Goal: Information Seeking & Learning: Learn about a topic

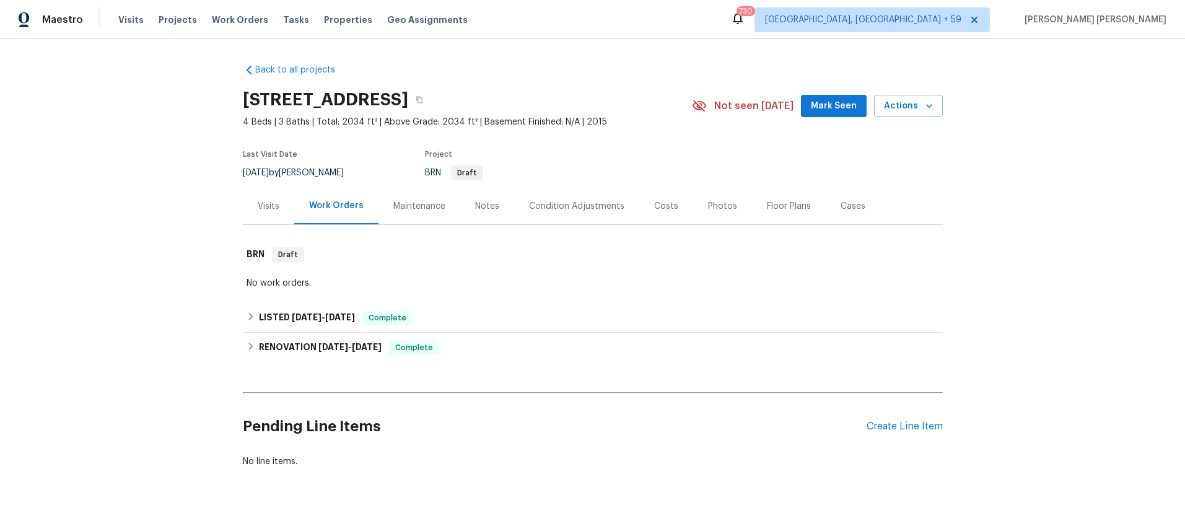
click at [274, 206] on div "Visits" at bounding box center [269, 206] width 22 height 12
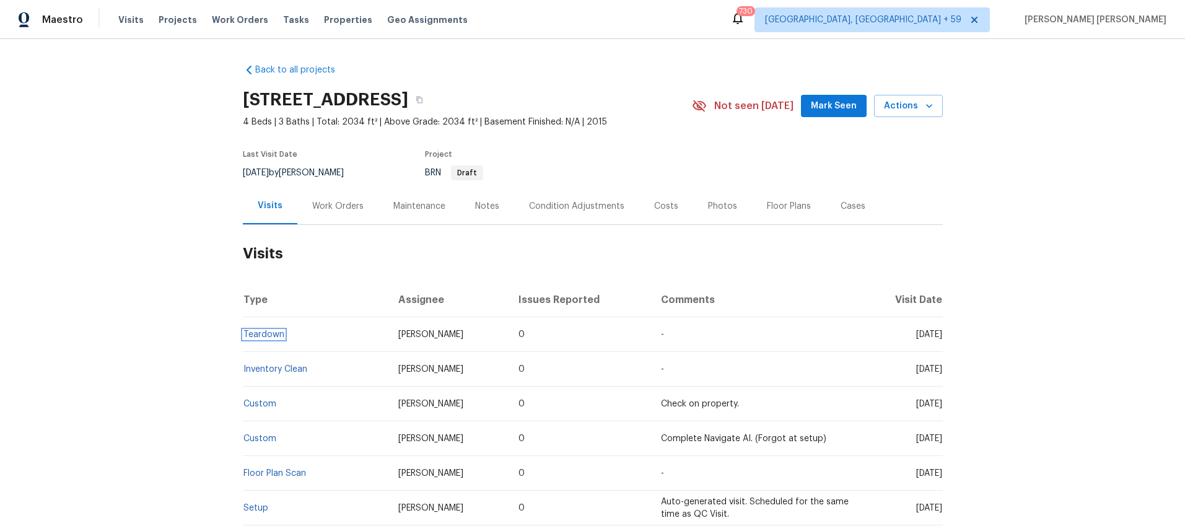
click at [271, 331] on link "Teardown" at bounding box center [263, 334] width 41 height 9
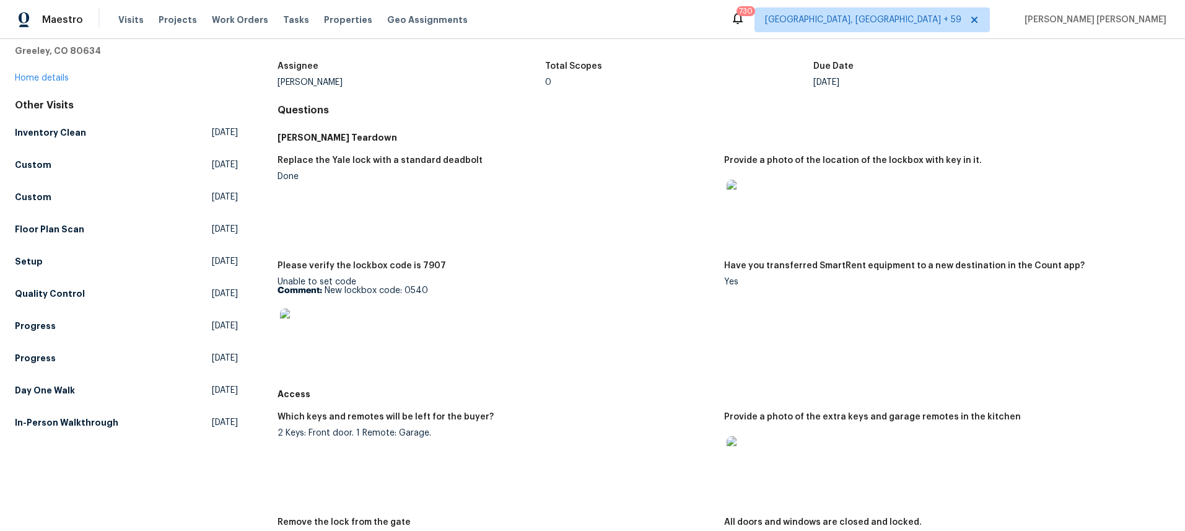
scroll to position [72, 0]
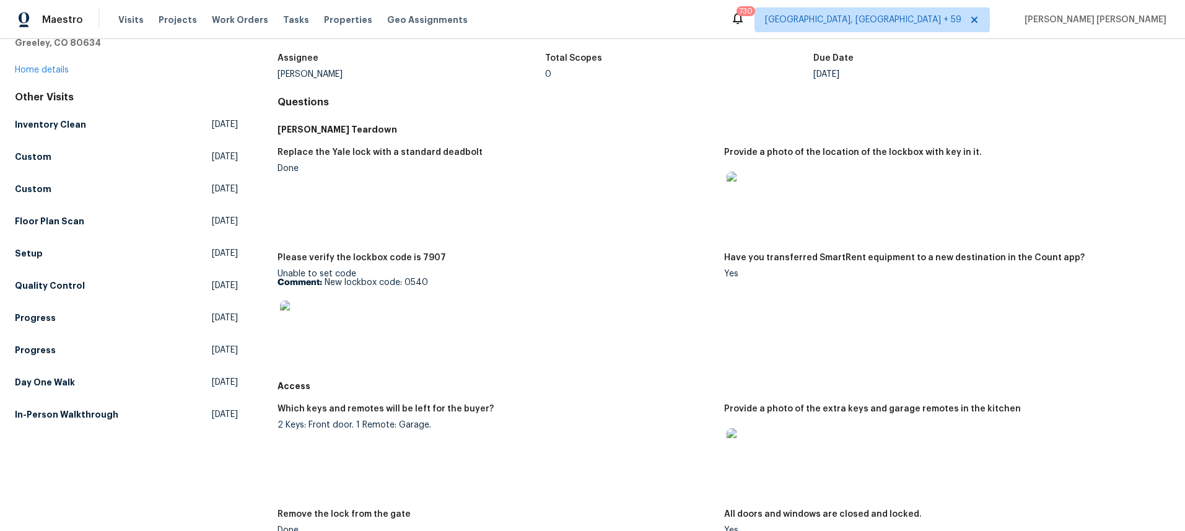
click at [760, 189] on img at bounding box center [747, 192] width 40 height 40
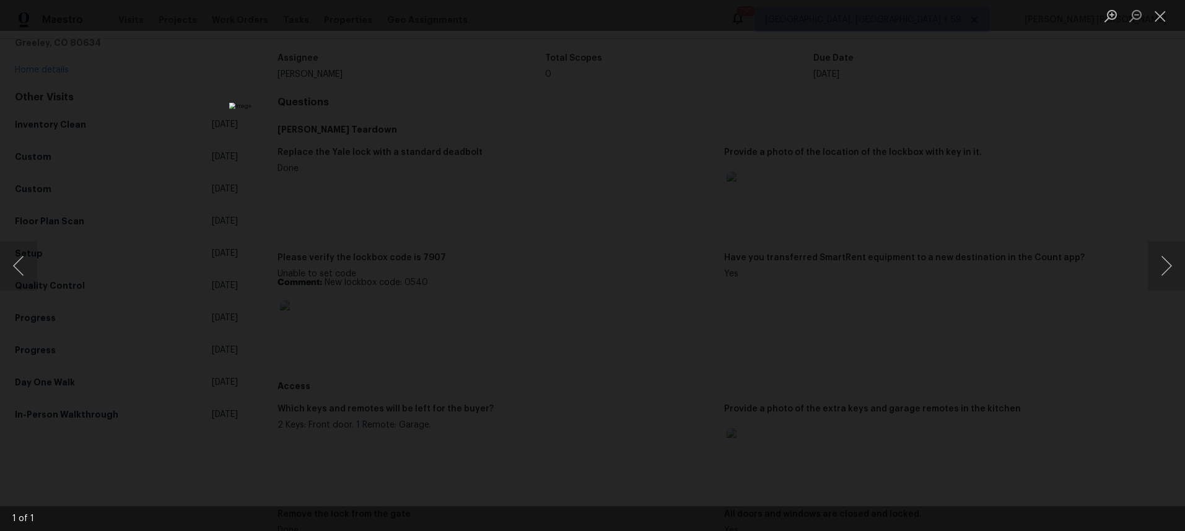
click at [1009, 328] on div "Lightbox" at bounding box center [592, 265] width 1185 height 531
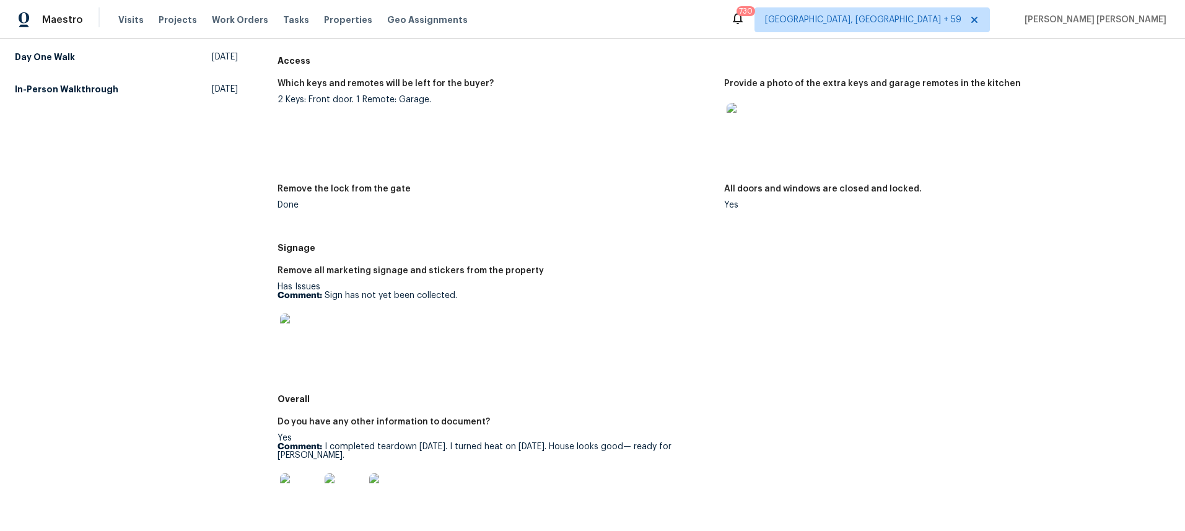
scroll to position [408, 0]
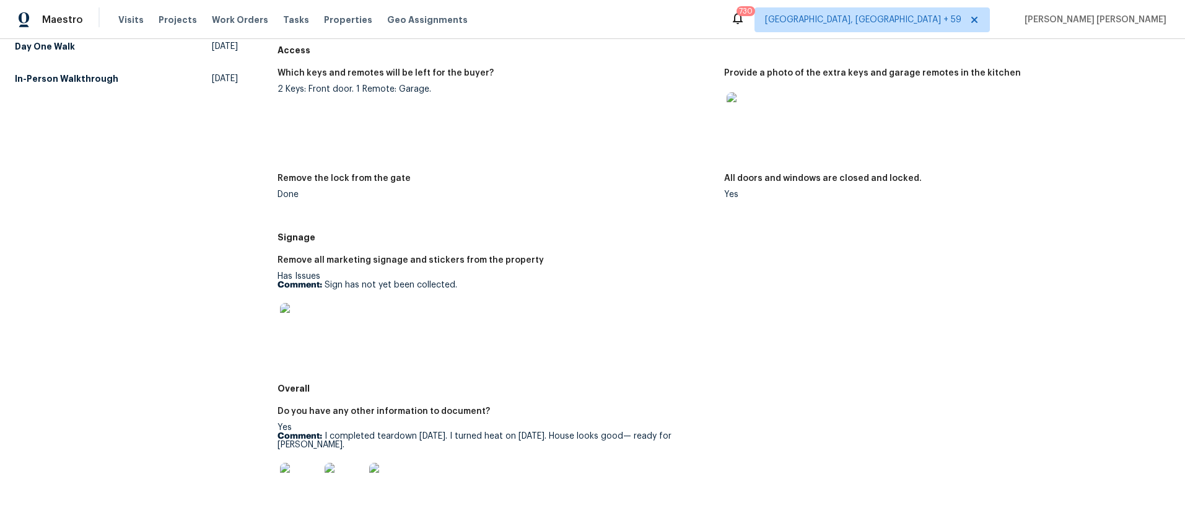
click at [743, 103] on img at bounding box center [747, 112] width 40 height 40
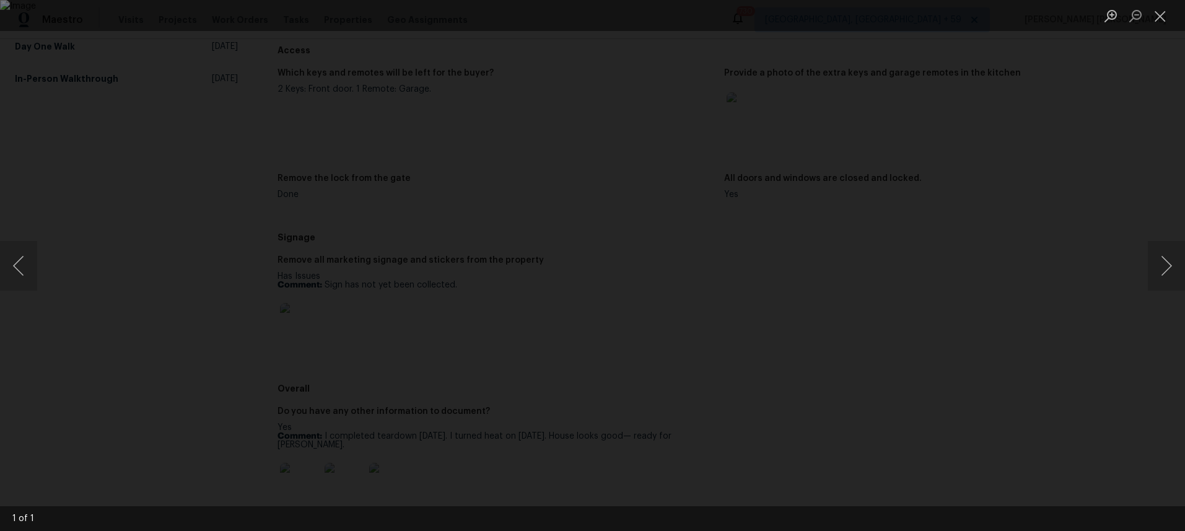
click at [965, 314] on div "Lightbox" at bounding box center [592, 265] width 1185 height 531
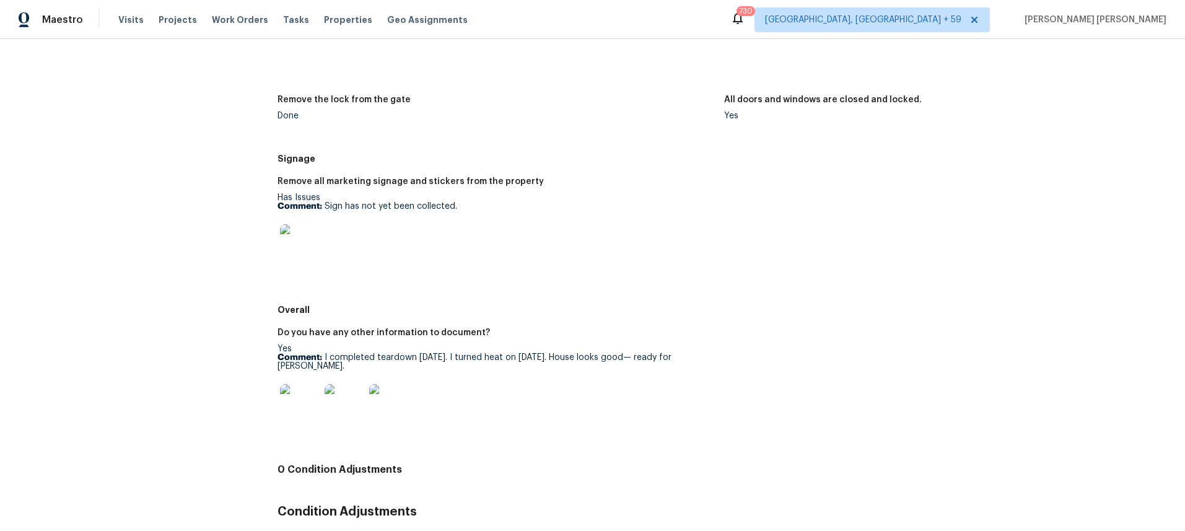
scroll to position [491, 0]
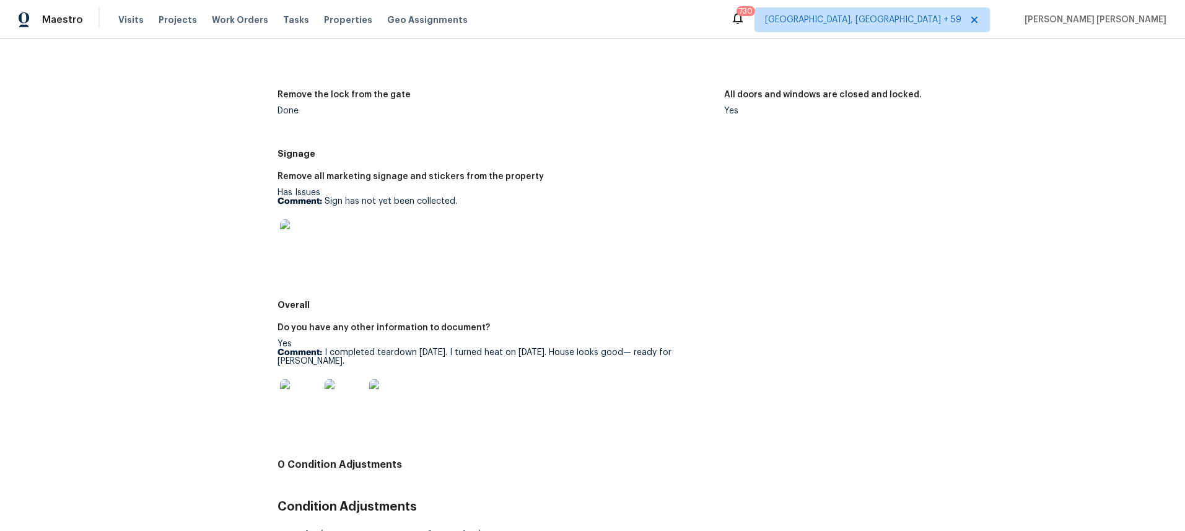
click at [305, 388] on img at bounding box center [300, 399] width 40 height 40
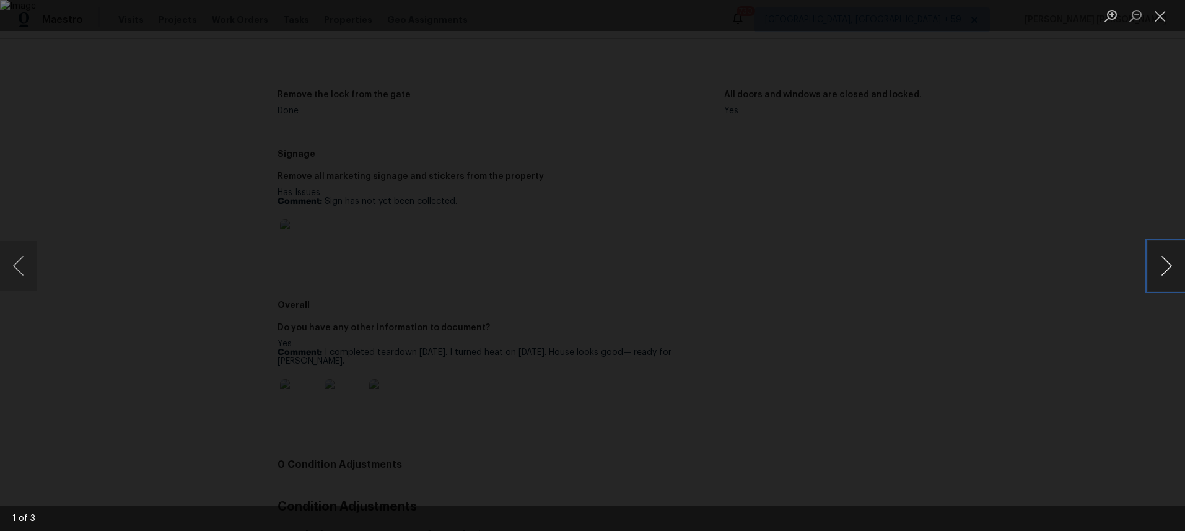
click at [1168, 270] on button "Next image" at bounding box center [1166, 266] width 37 height 50
click at [1167, 270] on button "Next image" at bounding box center [1166, 266] width 37 height 50
click at [1086, 340] on div "Lightbox" at bounding box center [592, 265] width 1185 height 531
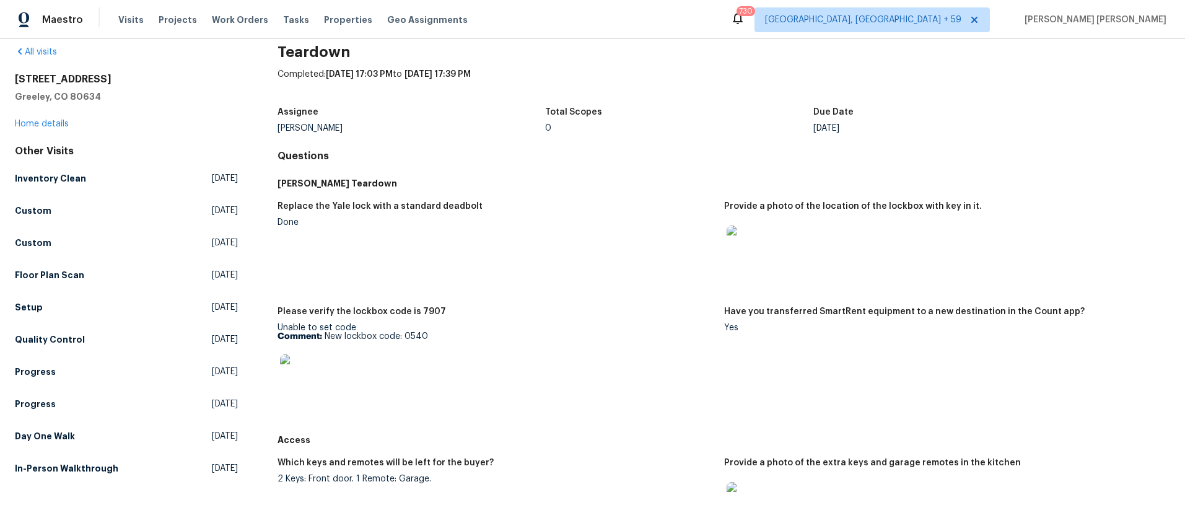
scroll to position [0, 0]
